Goal: Task Accomplishment & Management: Manage account settings

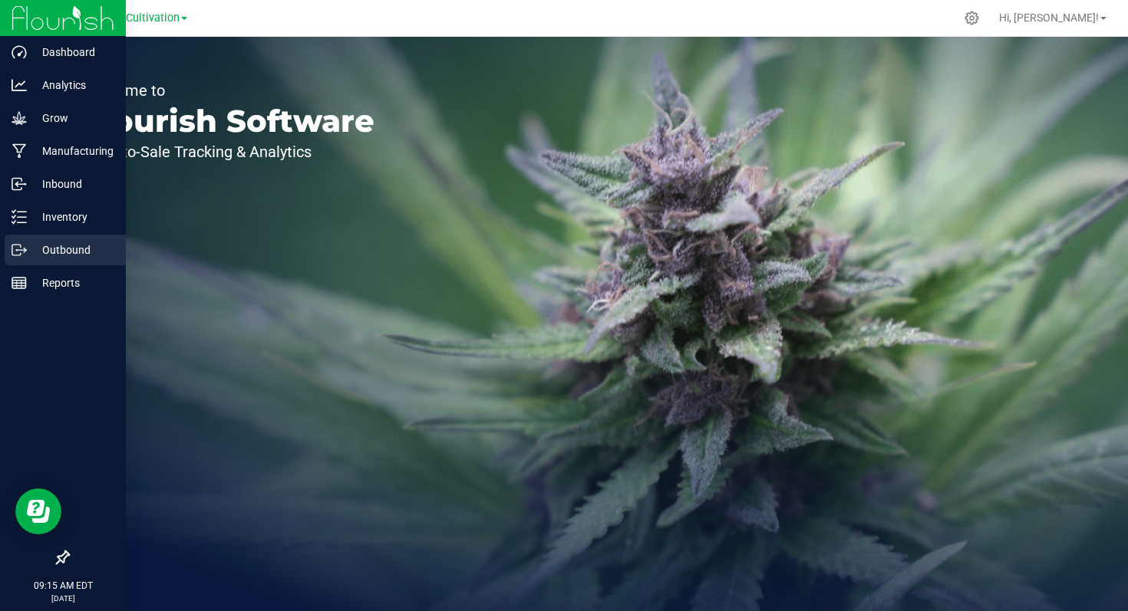
click at [61, 249] on p "Outbound" at bounding box center [73, 250] width 92 height 18
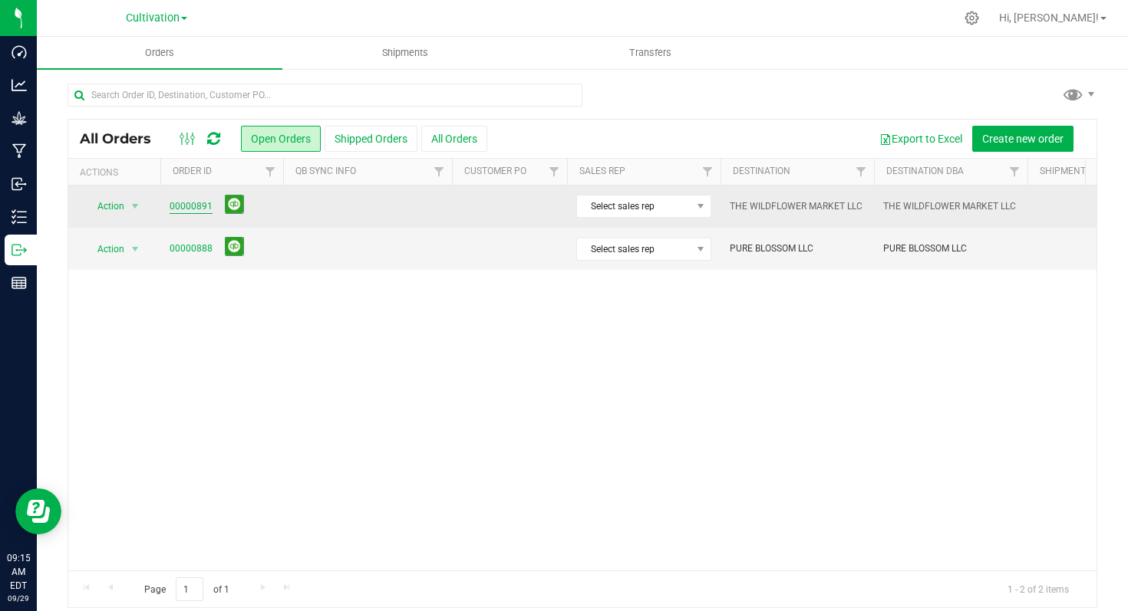
click at [193, 209] on link "00000891" at bounding box center [191, 206] width 43 height 15
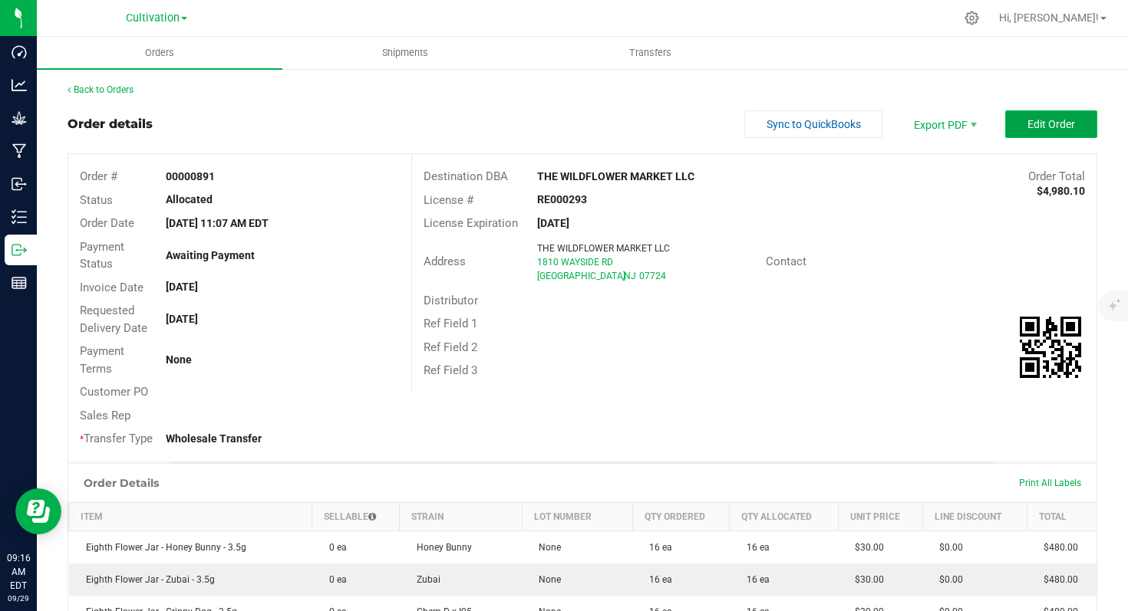
click at [1027, 125] on span "Edit Order" at bounding box center [1051, 124] width 48 height 12
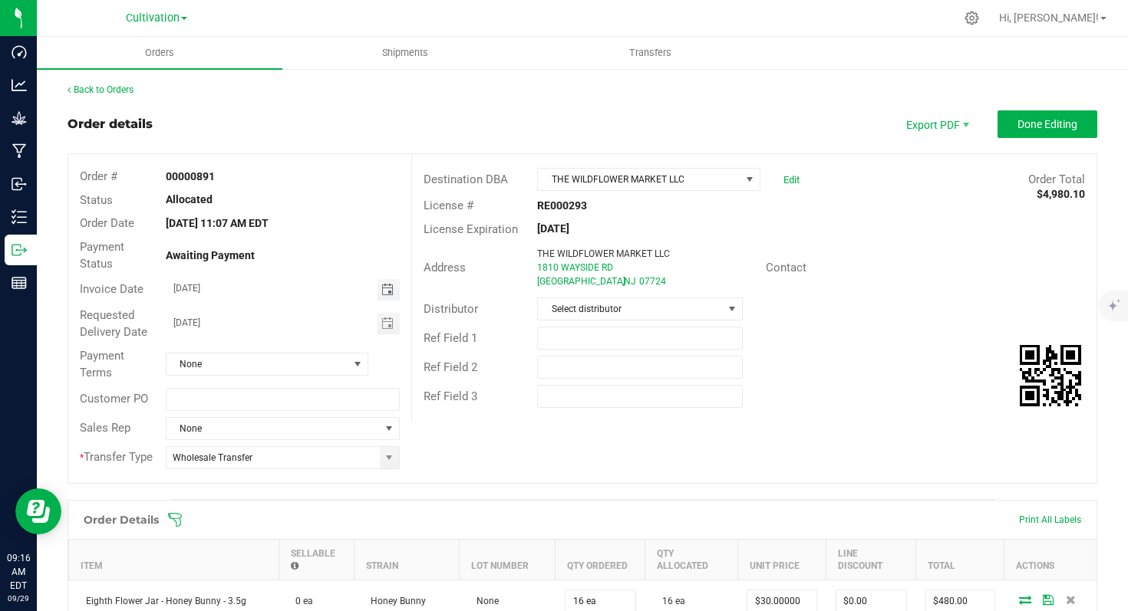
click at [386, 295] on span "Toggle calendar" at bounding box center [387, 290] width 12 height 12
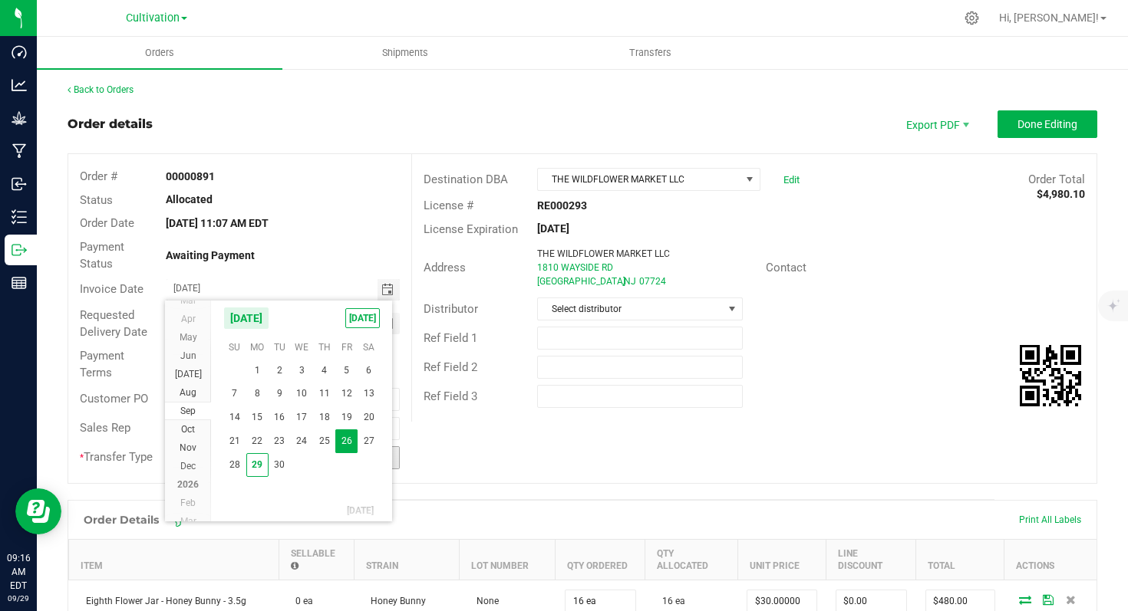
click at [280, 463] on span "30" at bounding box center [279, 465] width 22 height 24
type input "[DATE]"
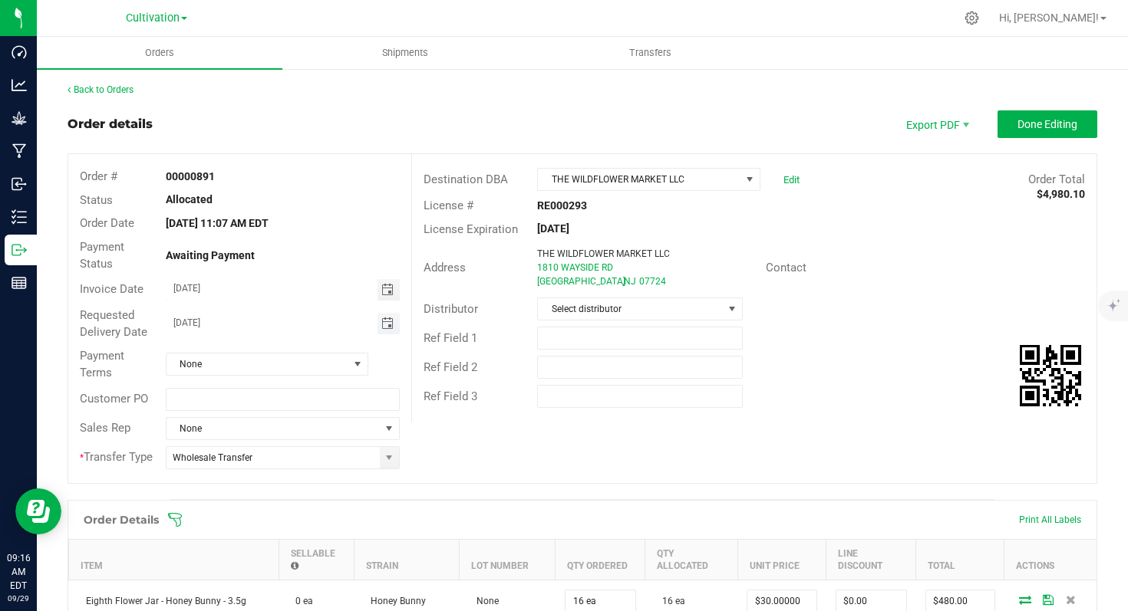
click at [384, 323] on span "Toggle calendar" at bounding box center [387, 324] width 12 height 12
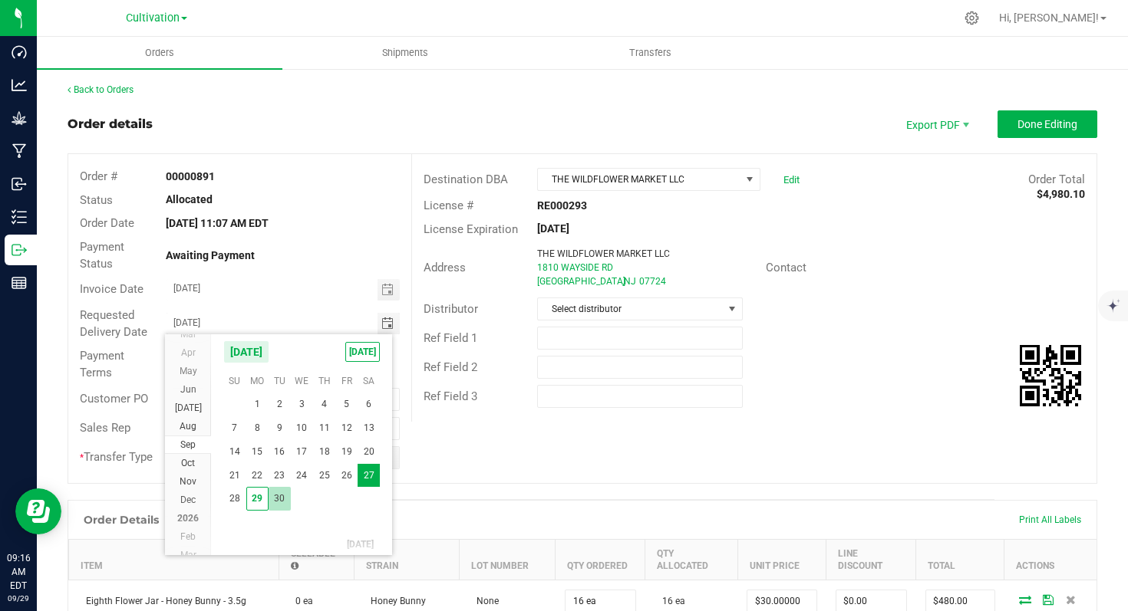
click at [283, 492] on span "30" at bounding box center [279, 499] width 22 height 24
type input "[DATE]"
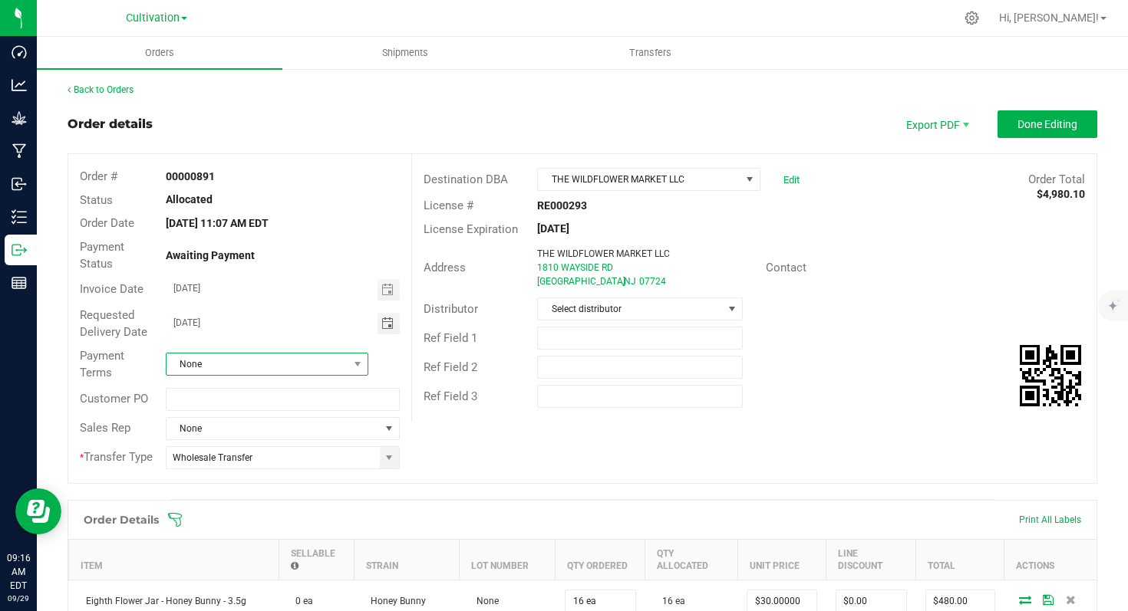
click at [321, 362] on span "None" at bounding box center [257, 364] width 182 height 21
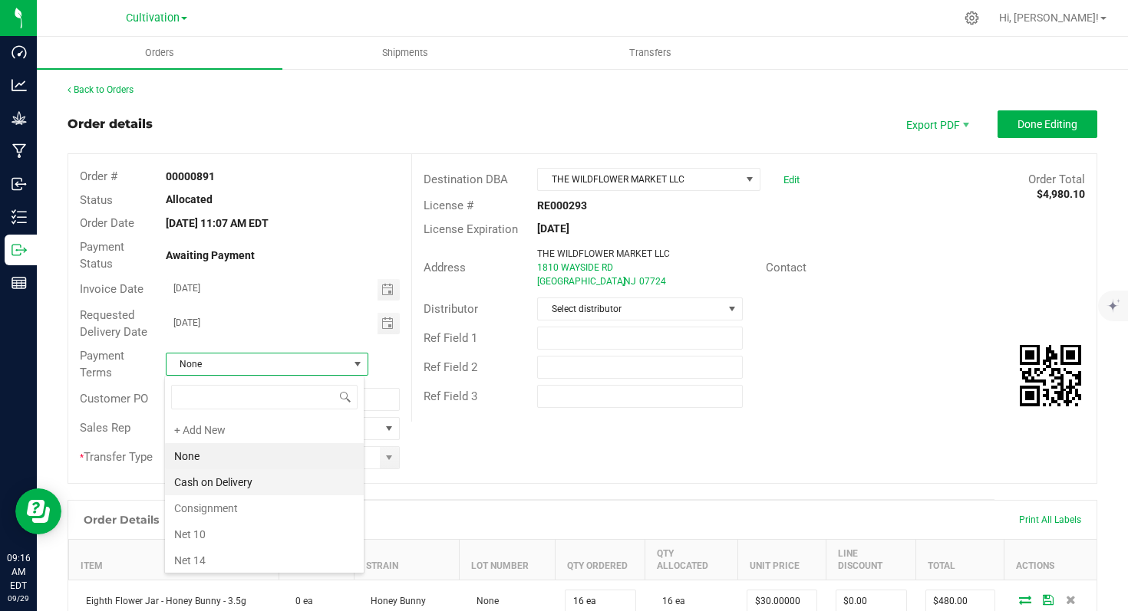
click at [291, 487] on li "Cash on Delivery" at bounding box center [264, 482] width 199 height 26
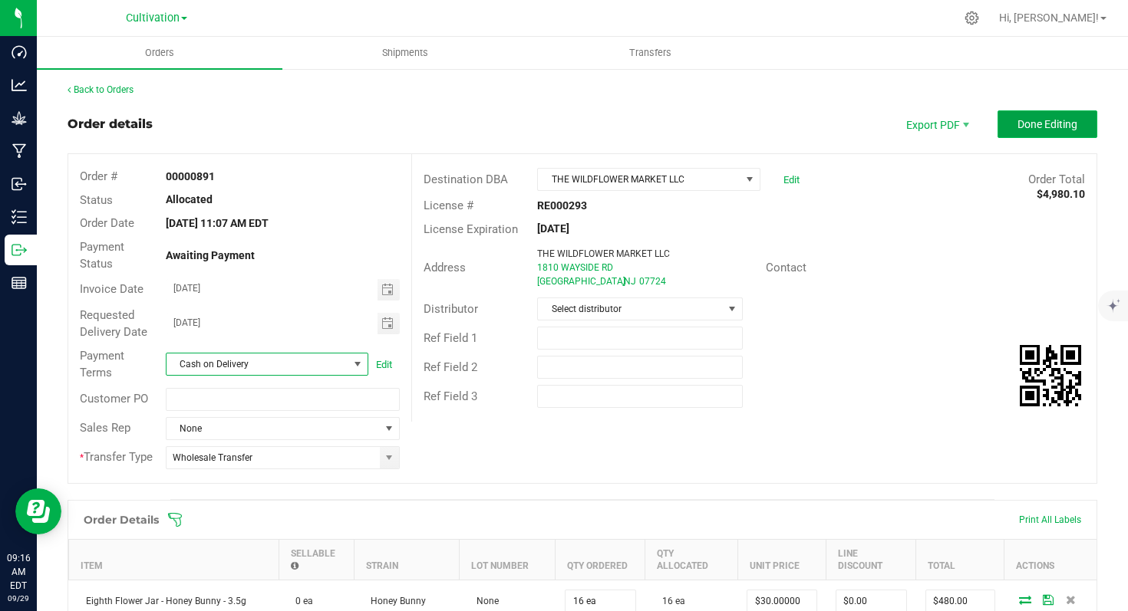
click at [1019, 128] on span "Done Editing" at bounding box center [1047, 124] width 60 height 12
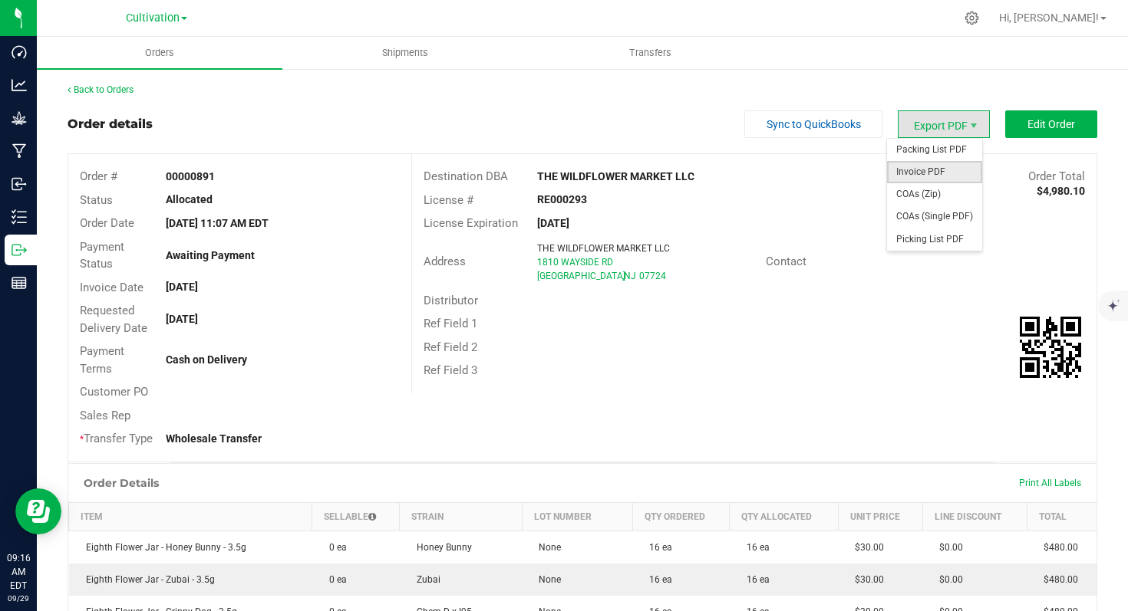
click at [931, 165] on span "Invoice PDF" at bounding box center [934, 172] width 95 height 22
